Goal: Book appointment/travel/reservation

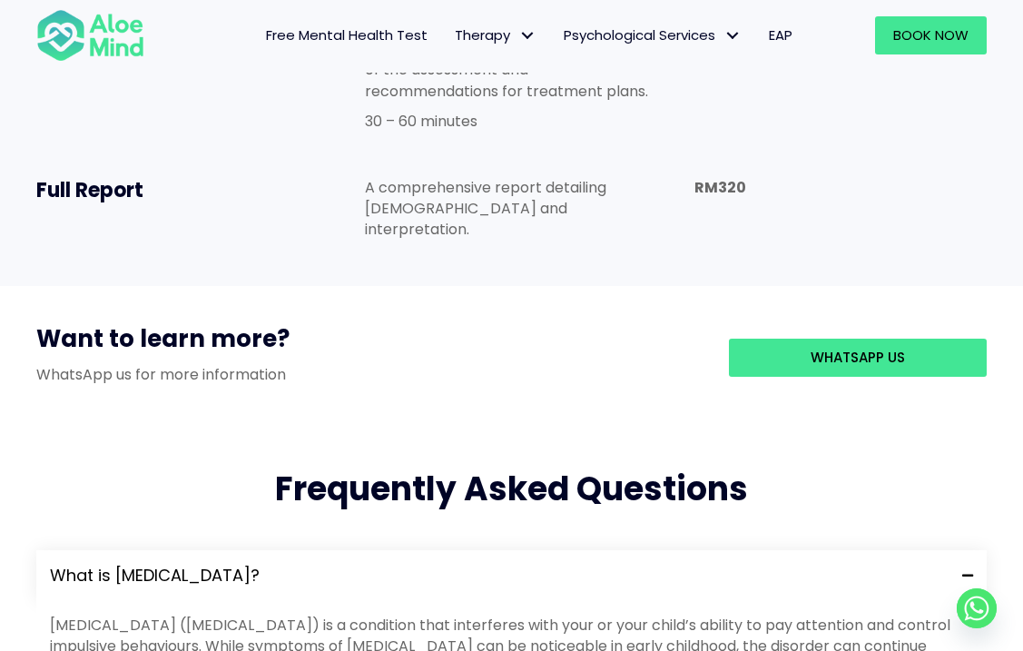
scroll to position [1663, 0]
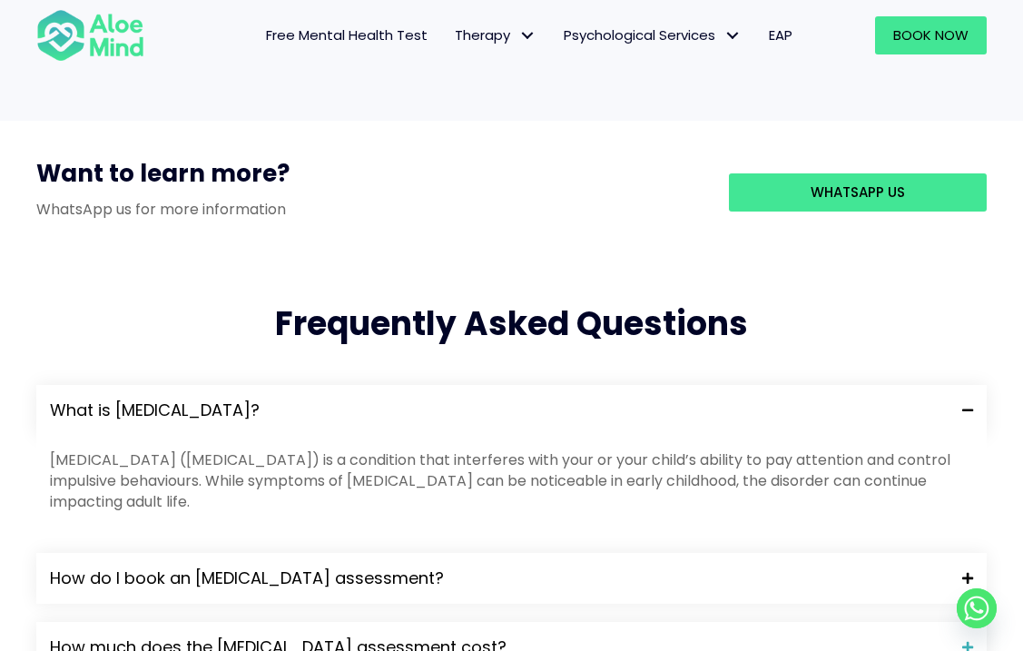
click at [365, 566] on span "How do I book an [MEDICAL_DATA] assessment?" at bounding box center [499, 578] width 898 height 24
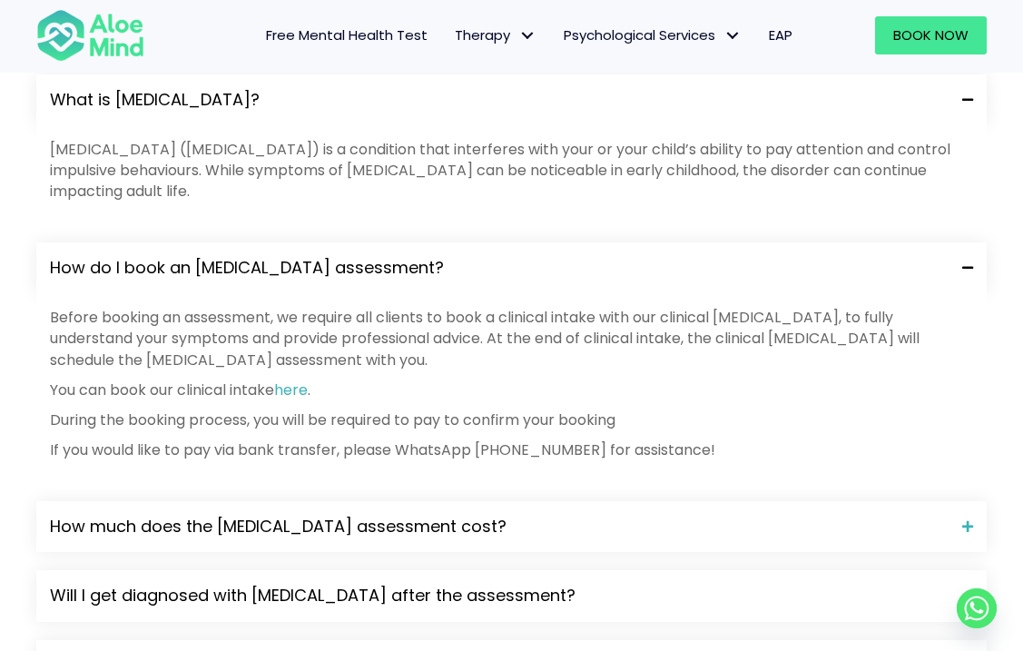
scroll to position [1983, 0]
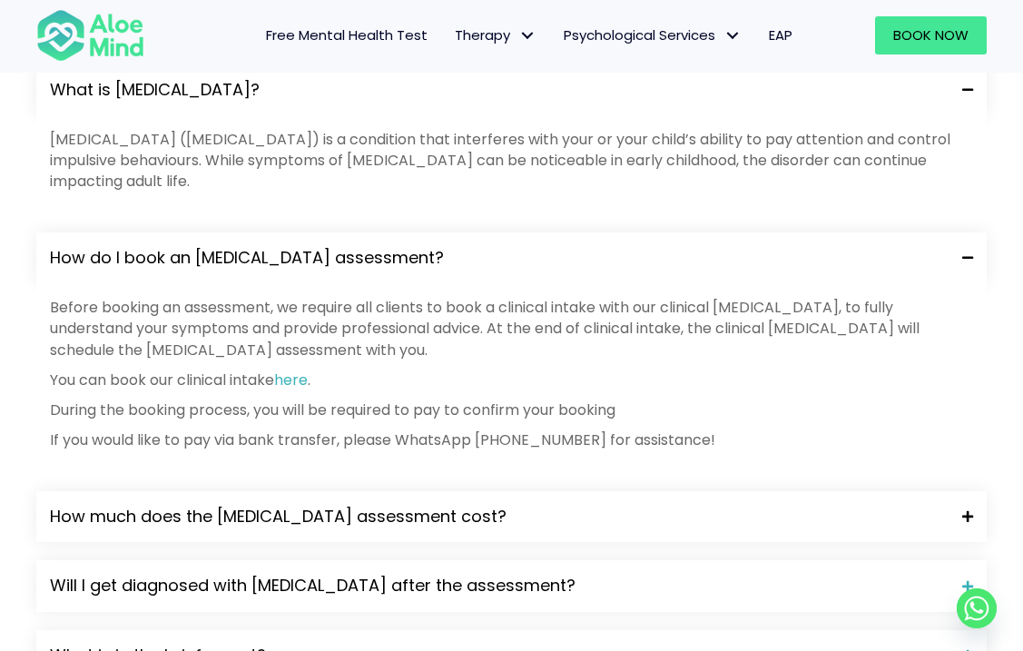
click at [446, 491] on div "How much does the [MEDICAL_DATA] assessment cost?" at bounding box center [511, 516] width 950 height 51
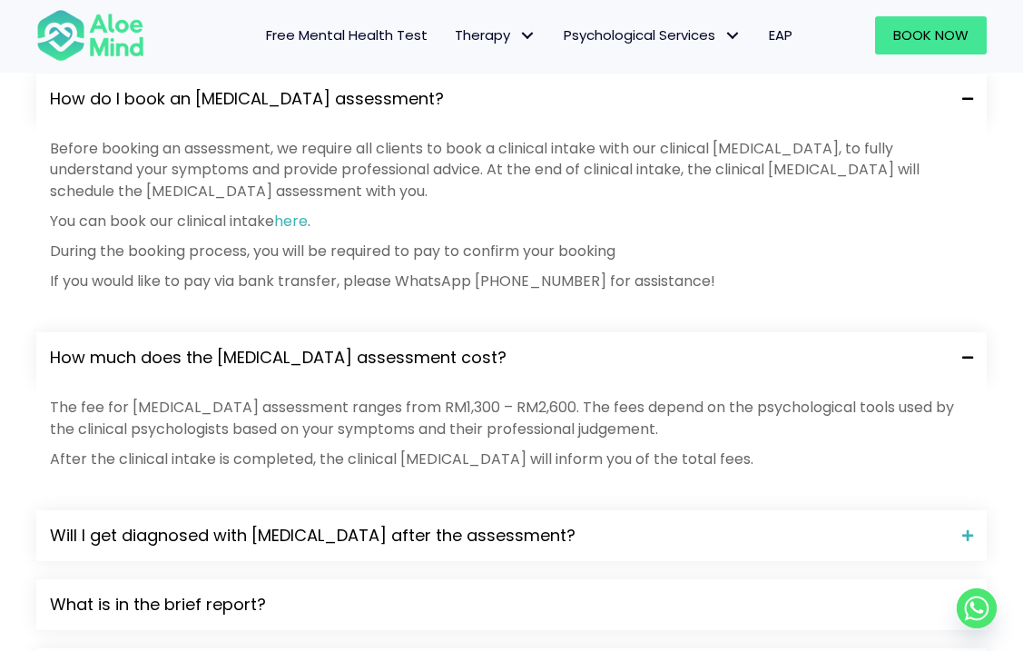
scroll to position [2146, 0]
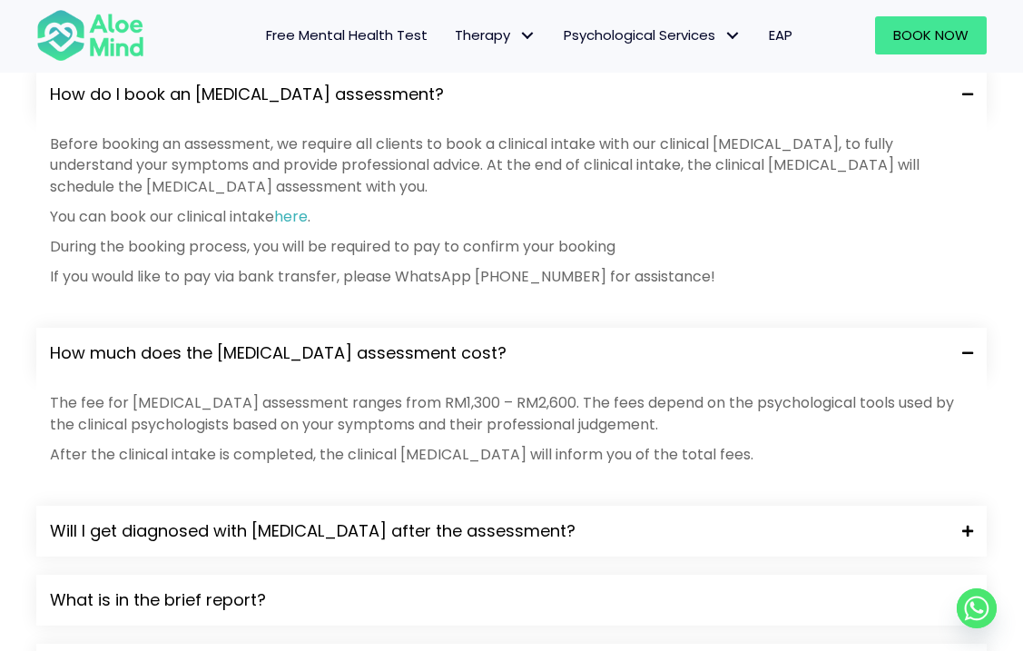
click at [440, 506] on div "Will I get diagnosed with ADHD after the assessment?" at bounding box center [511, 531] width 950 height 51
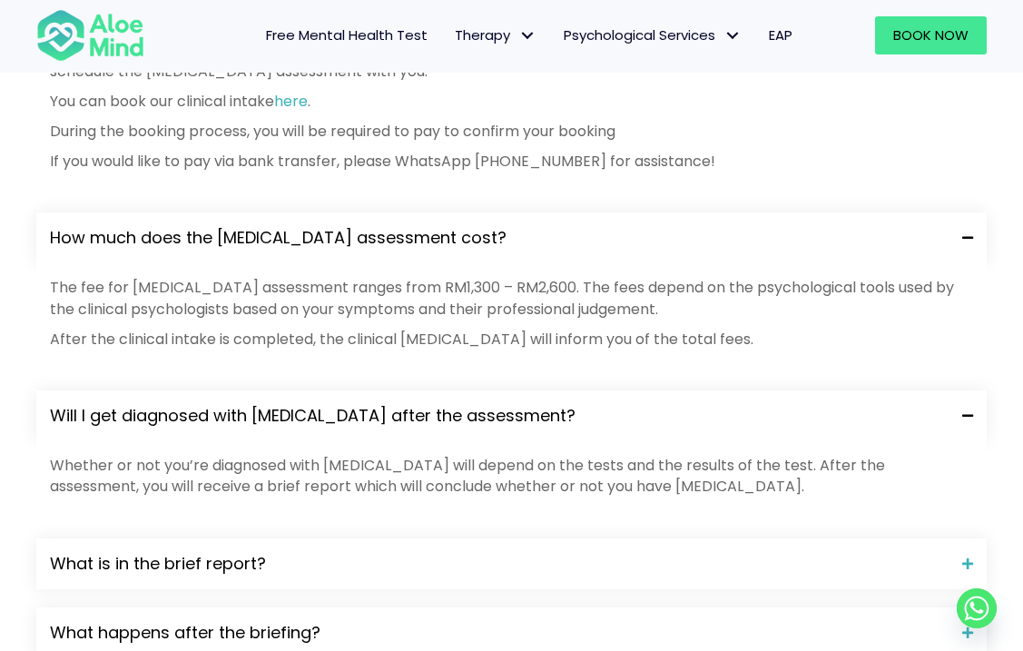
scroll to position [2257, 0]
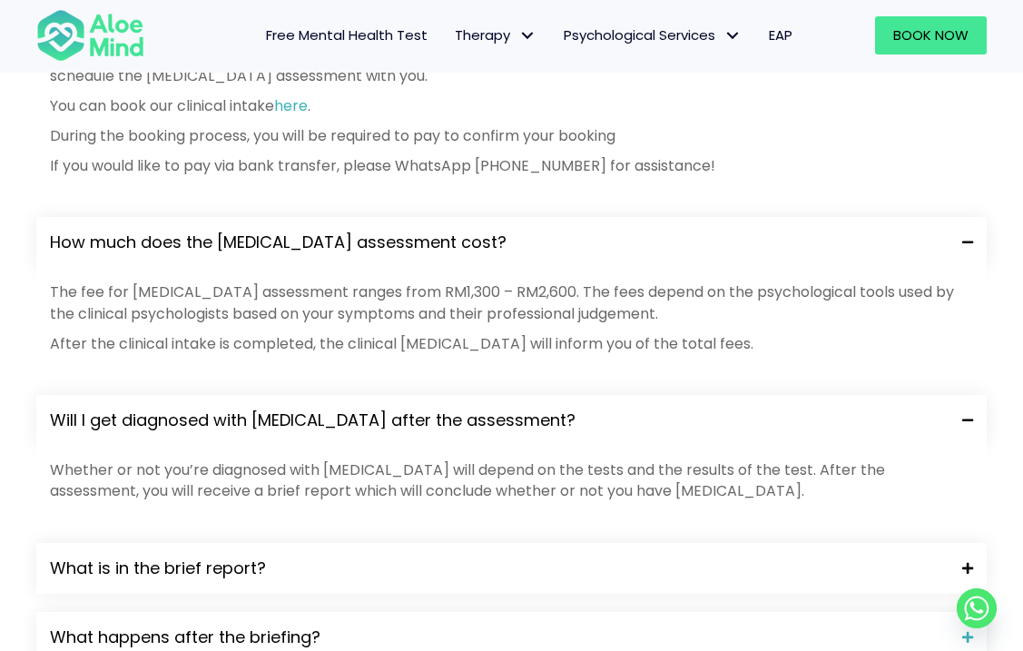
click at [442, 556] on span "What is in the brief report?" at bounding box center [499, 568] width 898 height 24
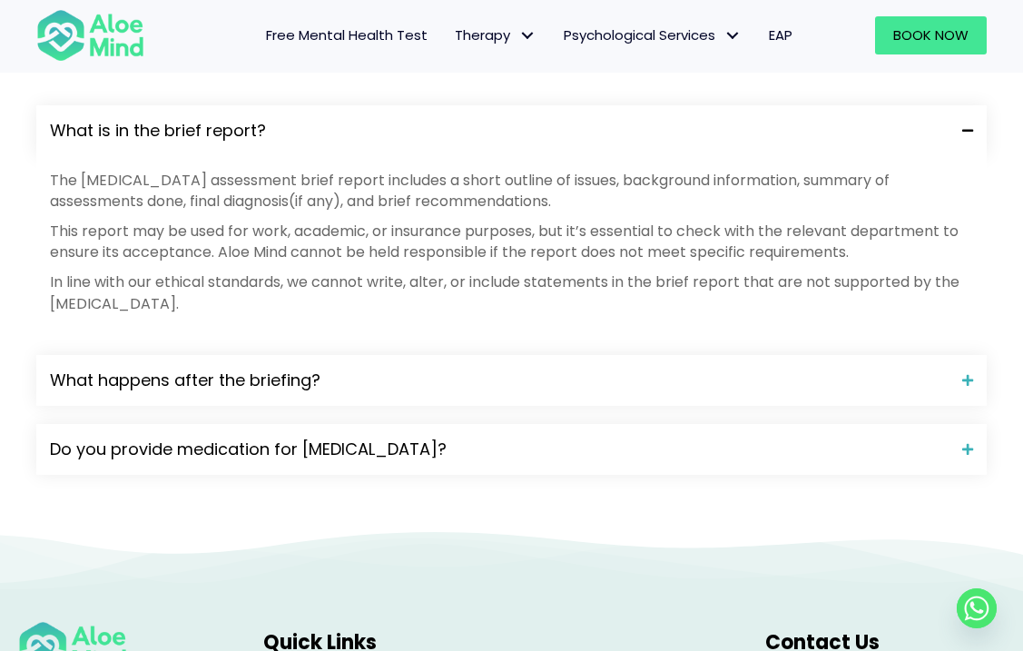
scroll to position [2700, 0]
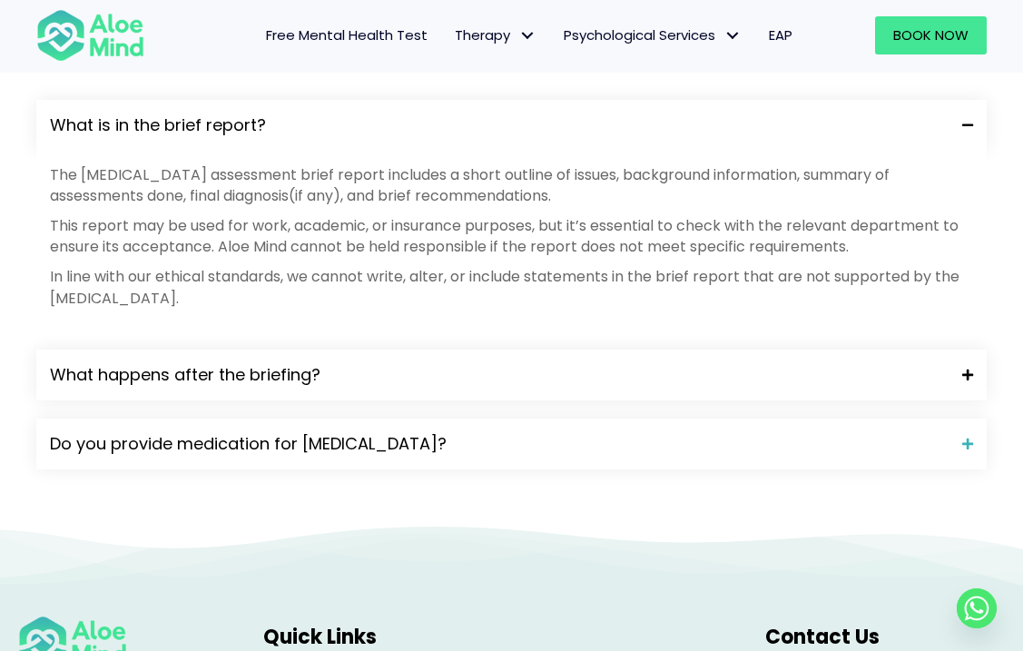
click at [495, 363] on span "What happens after the briefing?" at bounding box center [499, 375] width 898 height 24
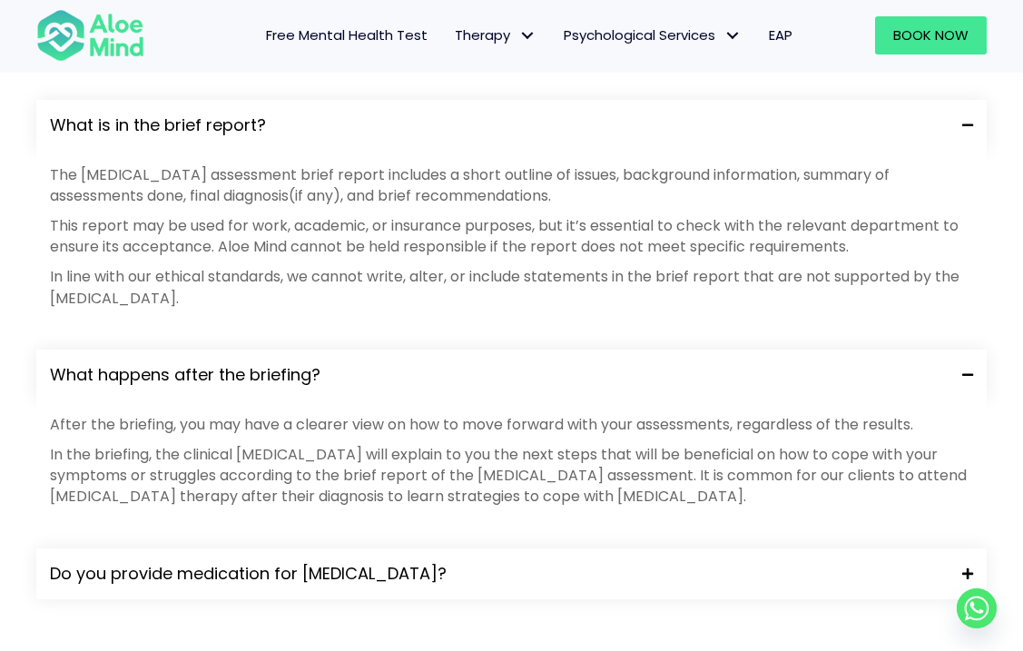
click at [409, 562] on span "Do you provide medication for ADHD?" at bounding box center [499, 574] width 898 height 24
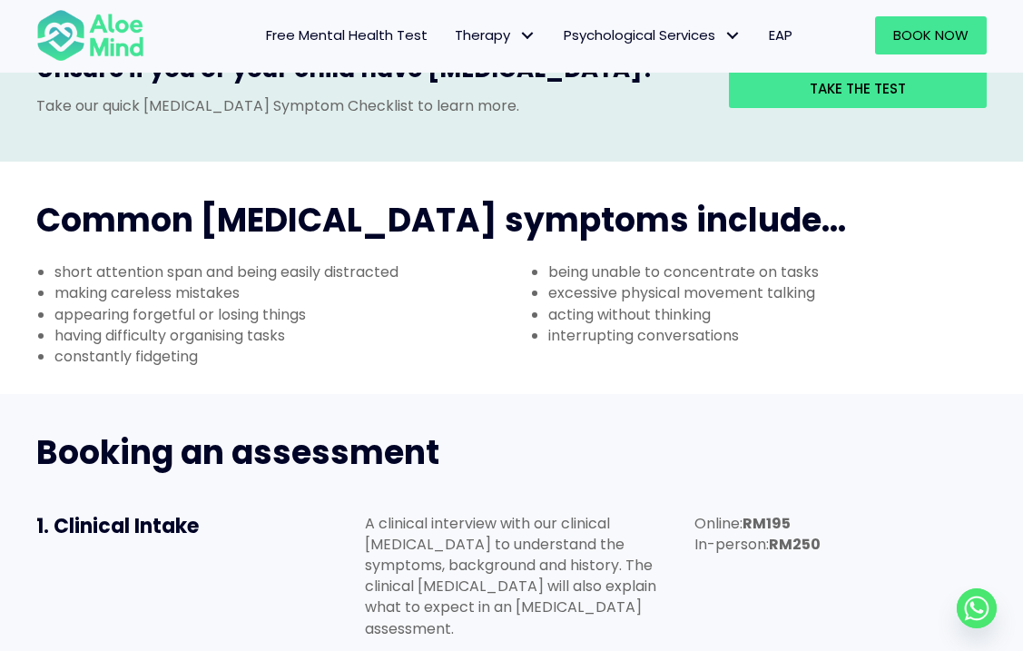
scroll to position [229, 0]
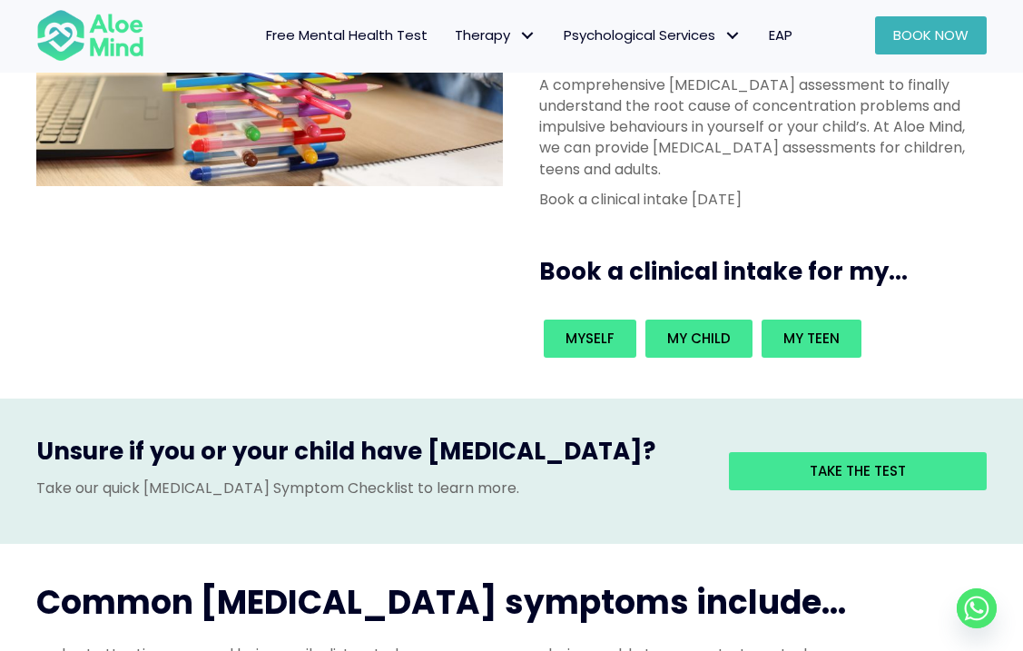
click at [942, 32] on span "Book Now" at bounding box center [930, 34] width 75 height 19
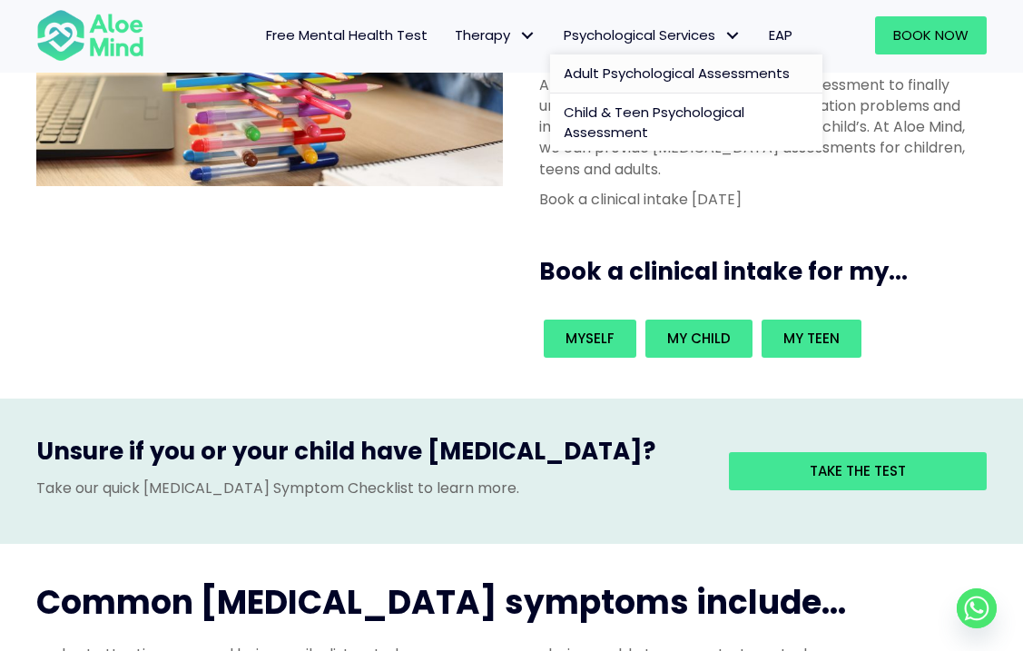
click at [715, 67] on span "Adult Psychological Assessments" at bounding box center [677, 73] width 226 height 19
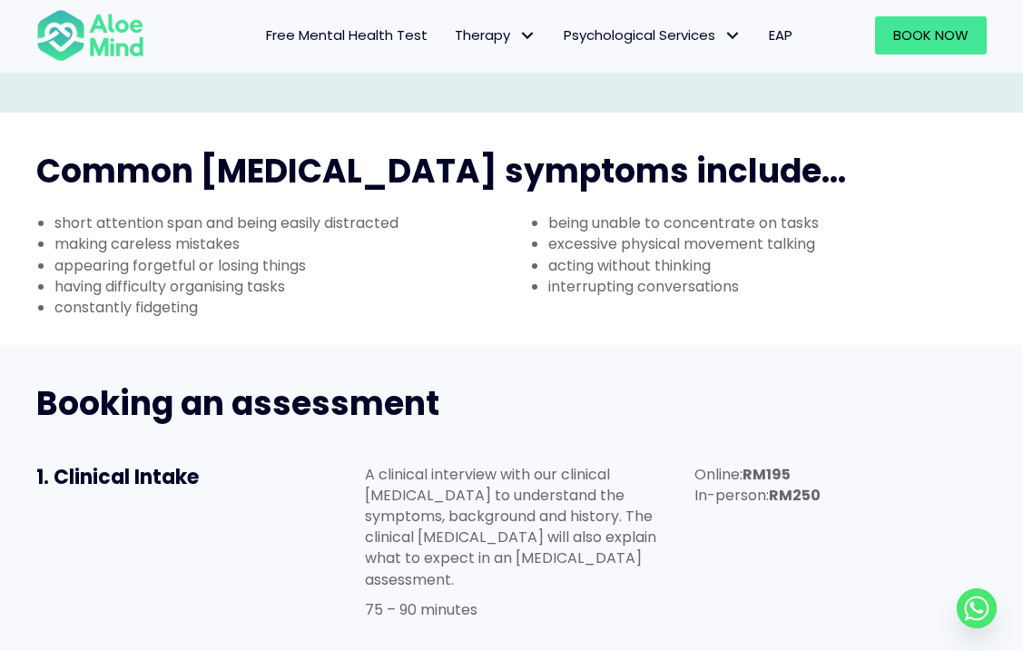
scroll to position [682, 0]
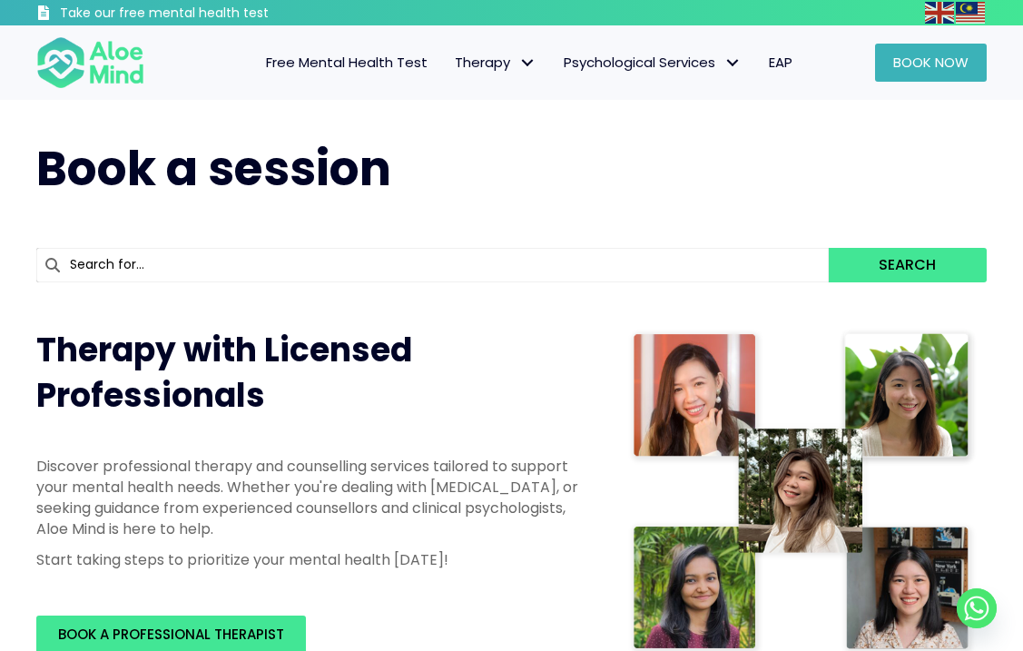
click at [889, 66] on link "Book Now" at bounding box center [931, 63] width 112 height 38
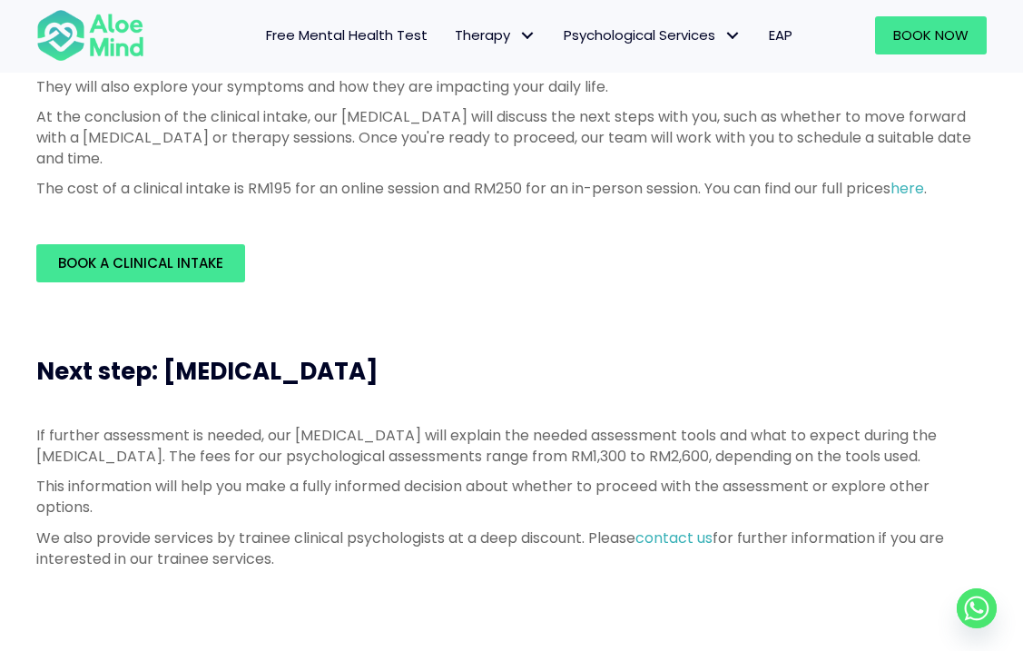
scroll to position [523, 0]
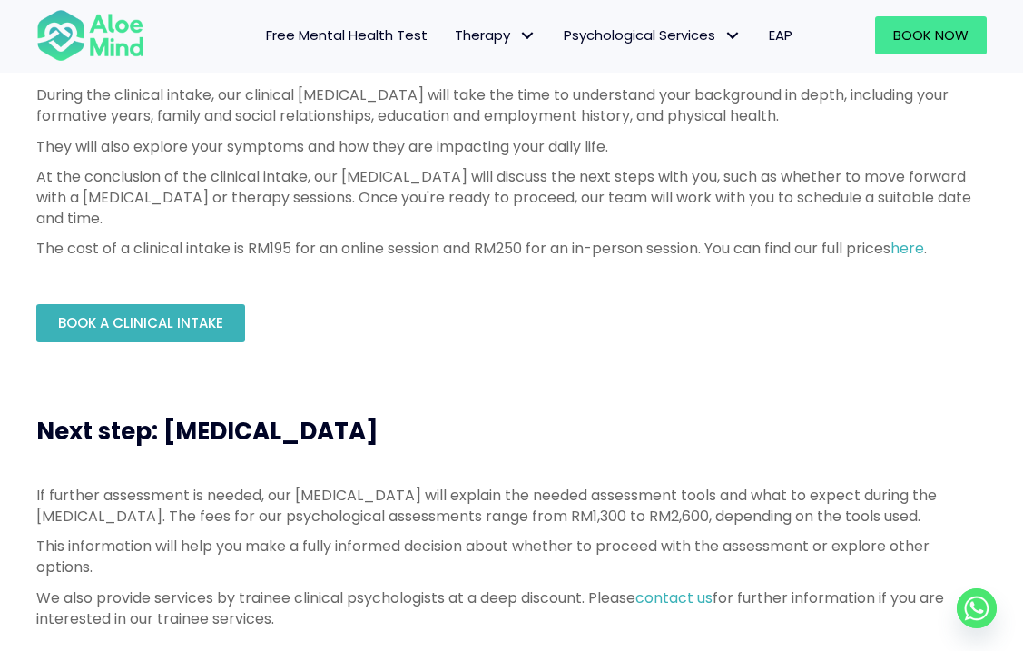
click at [179, 327] on span "Book a Clinical Intake" at bounding box center [140, 322] width 165 height 19
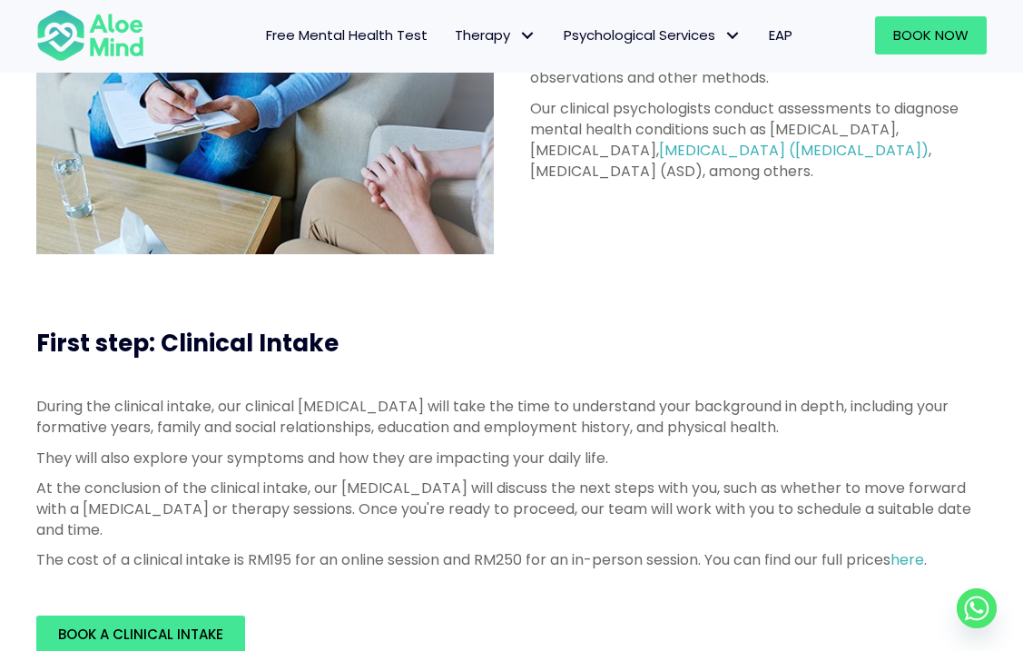
scroll to position [203, 0]
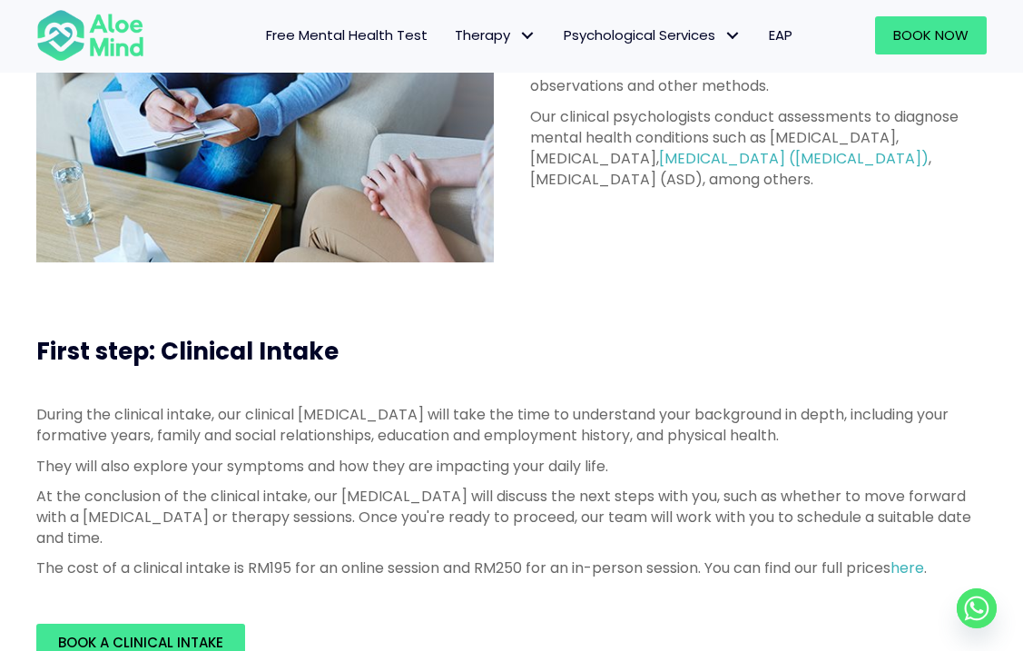
click at [924, 563] on link "here" at bounding box center [907, 567] width 34 height 21
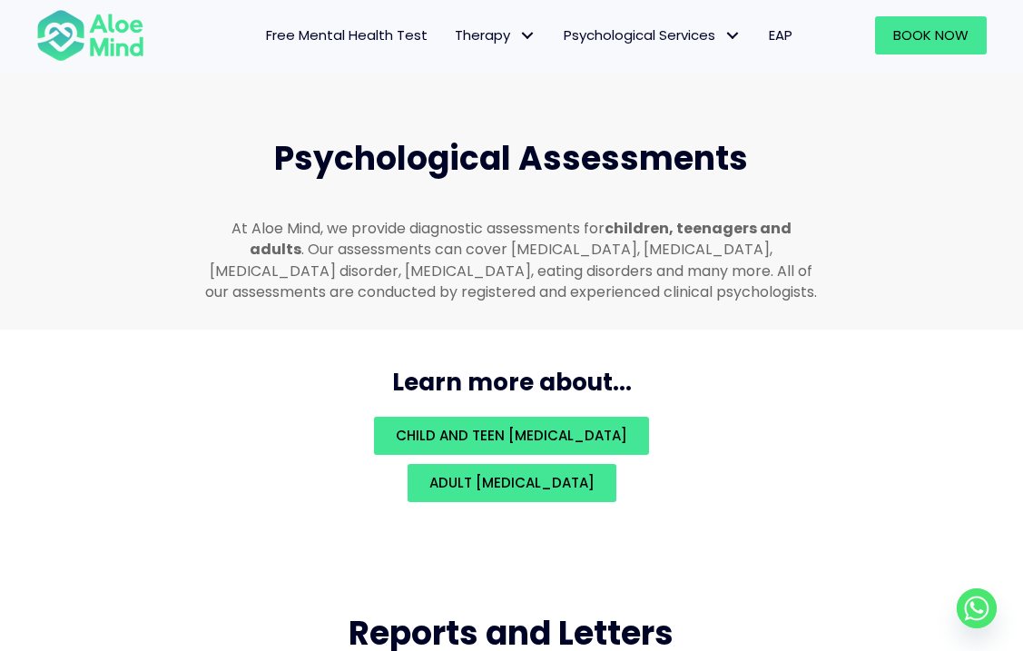
scroll to position [3883, 0]
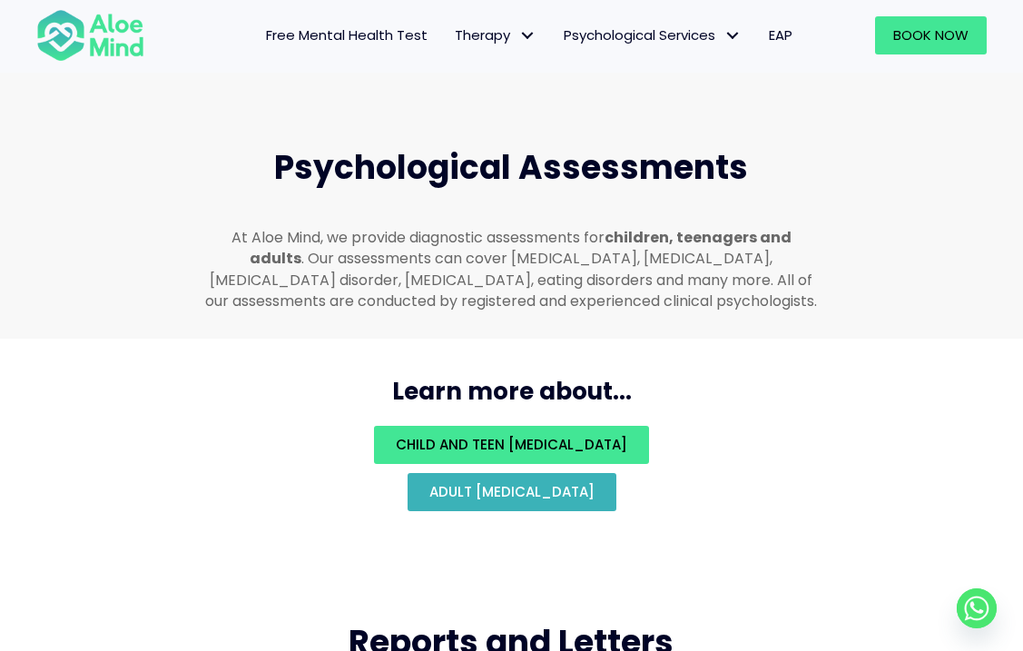
click at [594, 482] on span "Adult [MEDICAL_DATA]" at bounding box center [511, 491] width 165 height 19
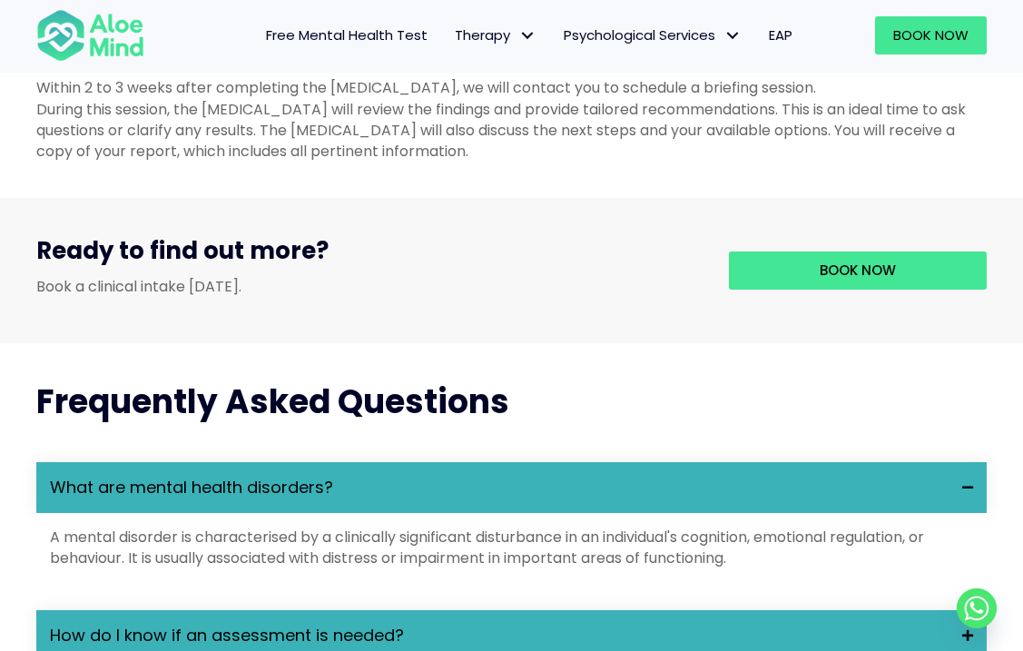
scroll to position [2288, 0]
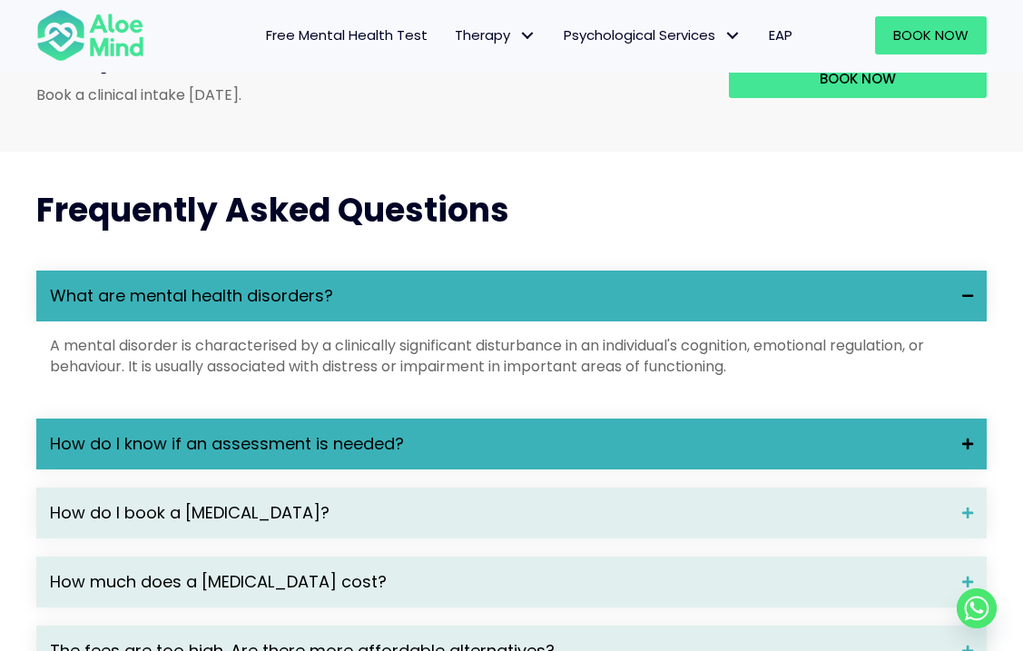
click at [626, 456] on span "How do I know if an assessment is needed?" at bounding box center [499, 444] width 898 height 24
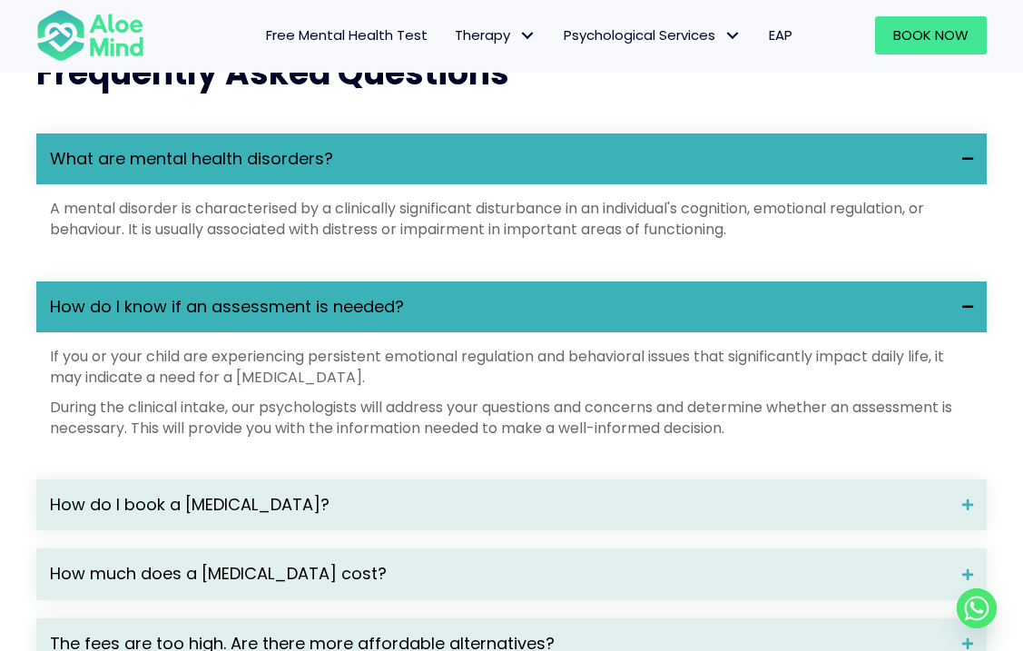
scroll to position [2587, 0]
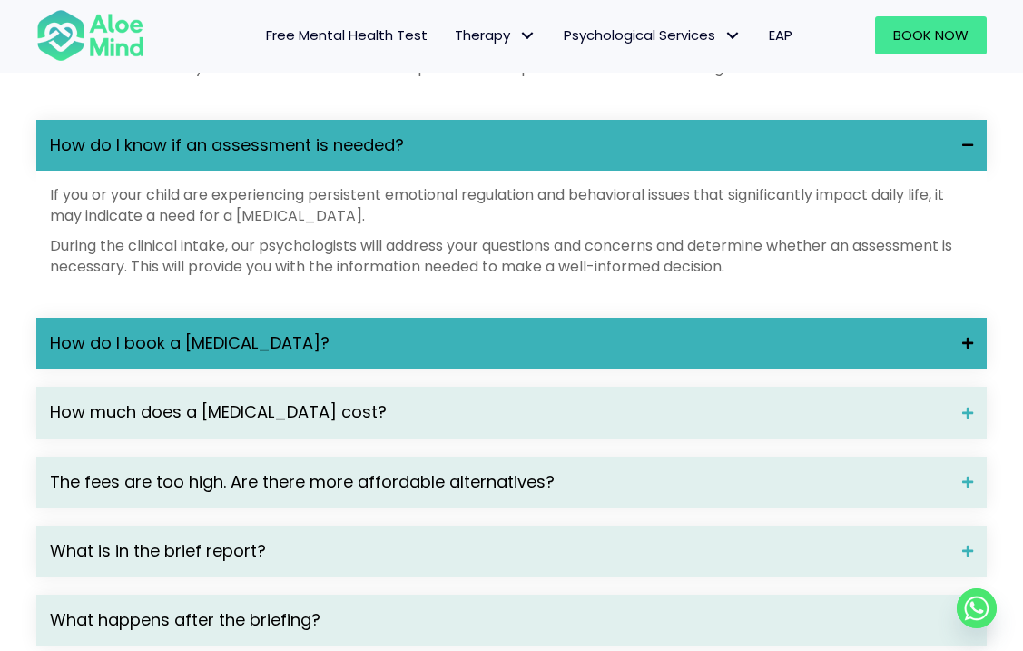
click at [599, 355] on span "How do I book a [MEDICAL_DATA]?" at bounding box center [499, 343] width 898 height 24
